Goal: Transaction & Acquisition: Purchase product/service

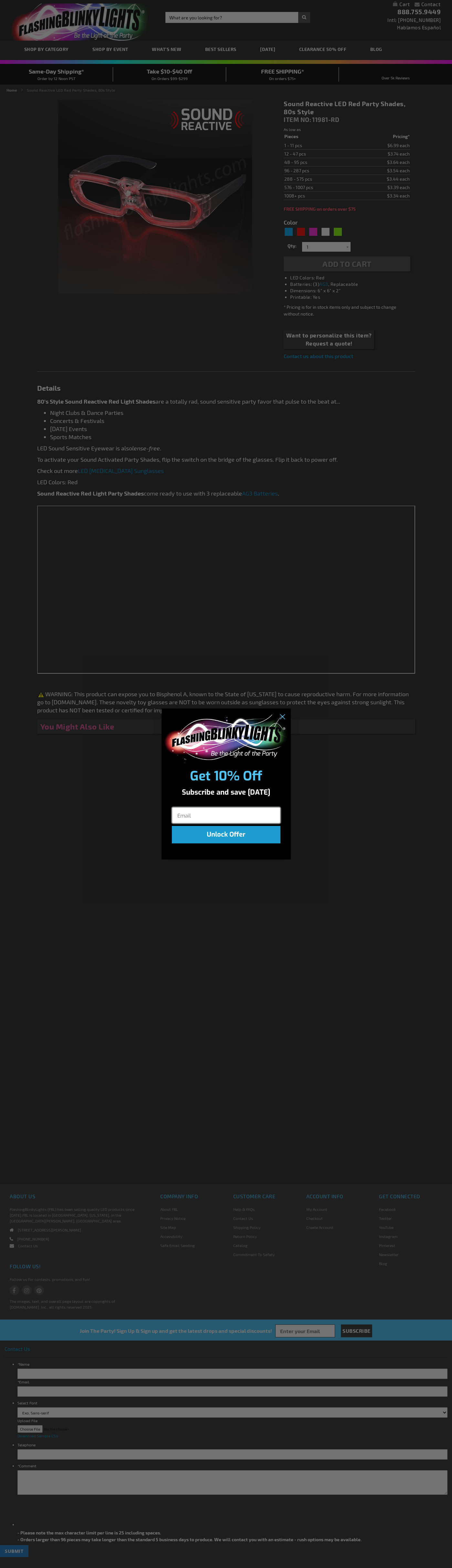
type input "5641"
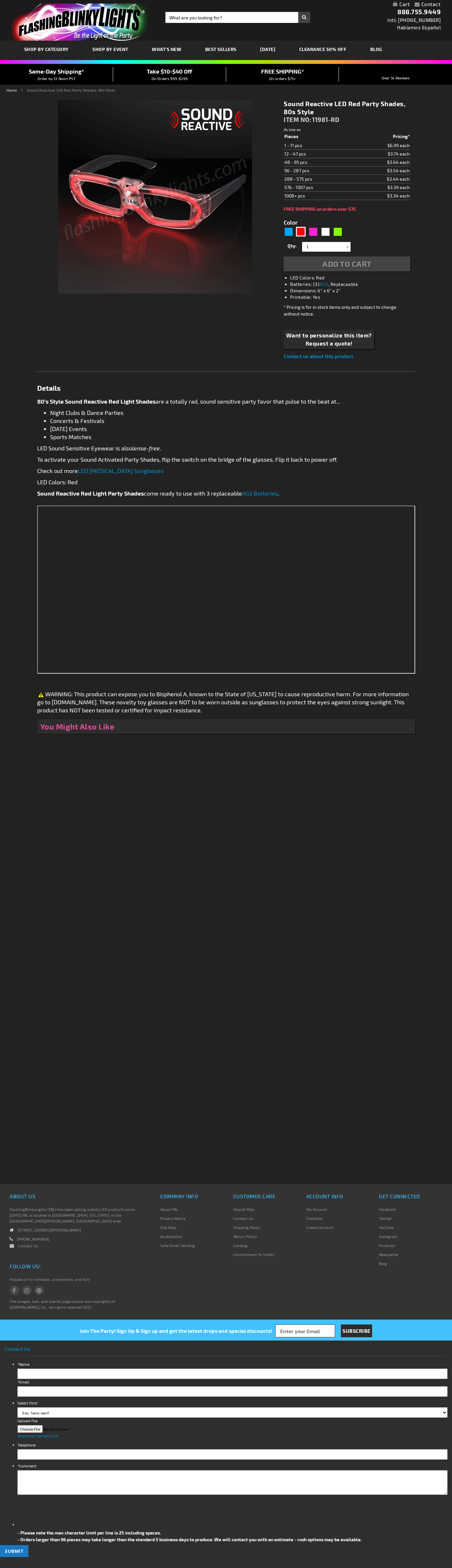
type input "5641"
